Goal: Task Accomplishment & Management: Manage account settings

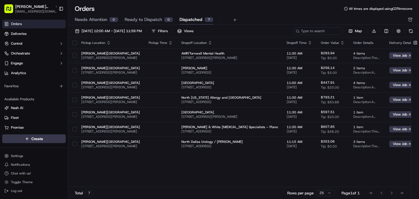
click at [192, 20] on span "Dispatched" at bounding box center [190, 19] width 23 height 7
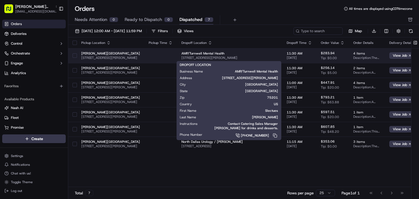
click at [197, 58] on span "[STREET_ADDRESS][PERSON_NAME]" at bounding box center [229, 58] width 96 height 4
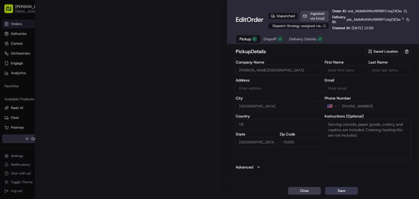
type input "[STREET_ADDRESS][PERSON_NAME]"
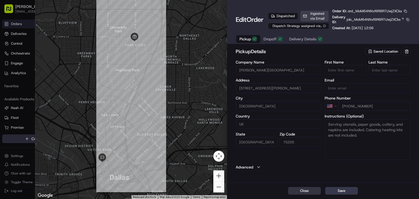
click at [306, 194] on button "Close" at bounding box center [304, 191] width 33 height 8
type input "+1"
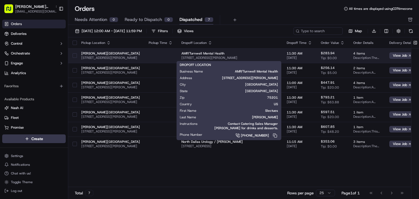
click at [247, 55] on span "AMP/Turnwell Mental Health" at bounding box center [229, 53] width 96 height 4
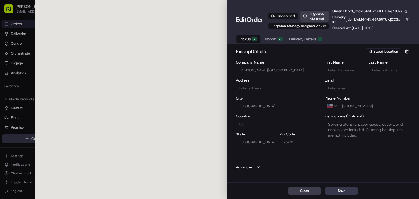
type input "[STREET_ADDRESS][PERSON_NAME]"
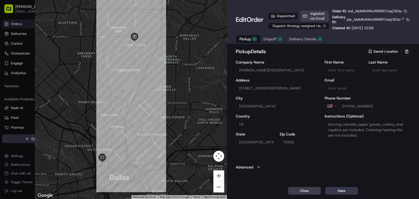
click at [277, 34] on div "Pickup Dropoff Delivery Details" at bounding box center [280, 39] width 90 height 10
click at [276, 37] on span "Dropoff" at bounding box center [269, 38] width 13 height 5
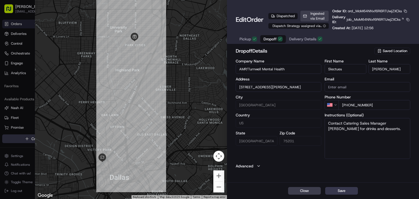
type input "[STREET_ADDRESS][PERSON_NAME]"
click at [297, 190] on button "Close" at bounding box center [304, 191] width 33 height 8
type input "+1"
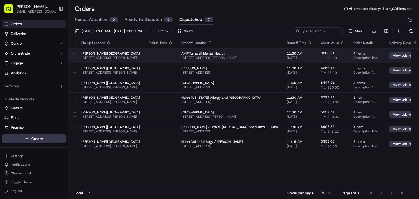
click at [270, 51] on span "AMP/Turnwell Mental Health" at bounding box center [229, 53] width 96 height 4
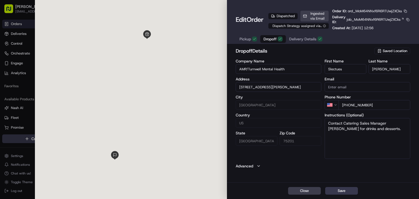
type input "[STREET_ADDRESS][PERSON_NAME]"
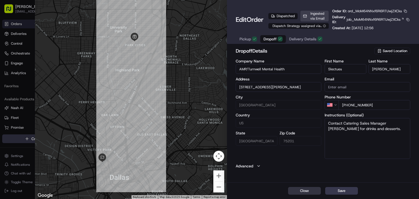
click at [306, 188] on button "Close" at bounding box center [304, 191] width 33 height 8
type input "+1"
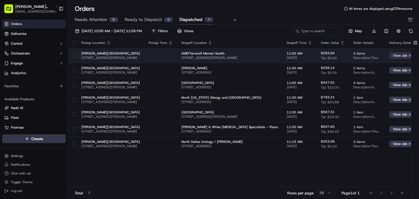
click at [392, 54] on button "View Job" at bounding box center [402, 55] width 26 height 7
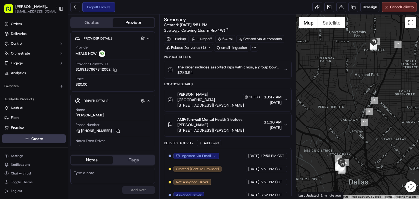
scroll to position [60, 0]
